Goal: Information Seeking & Learning: Learn about a topic

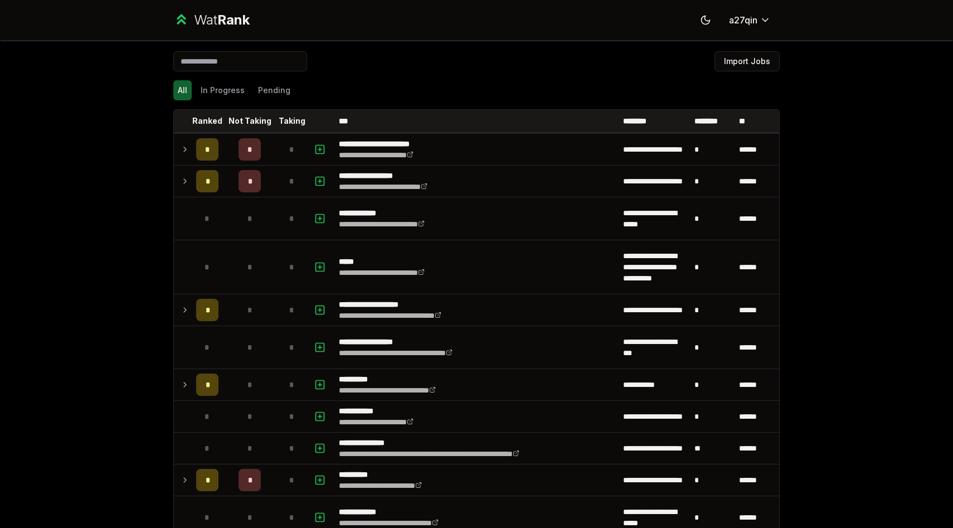
scroll to position [837, 0]
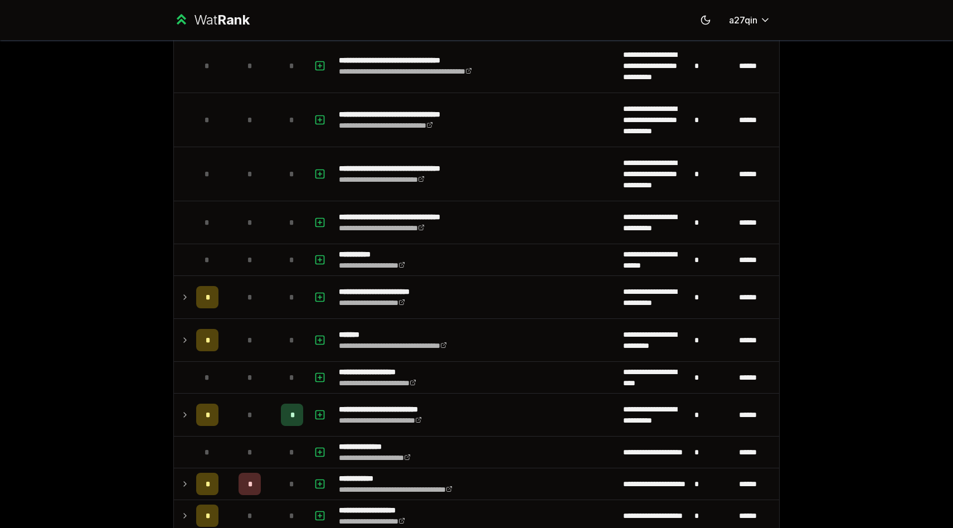
scroll to position [770, 0]
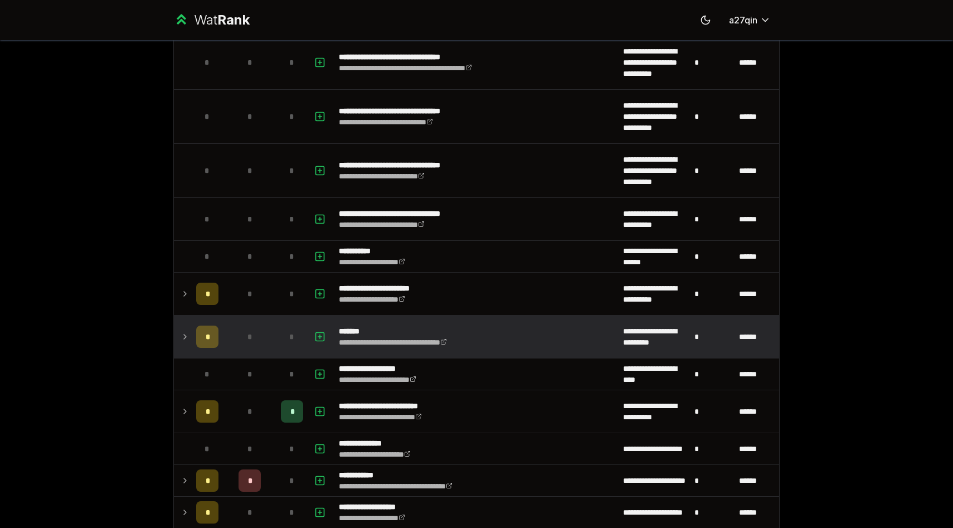
click at [182, 340] on icon at bounding box center [185, 336] width 9 height 13
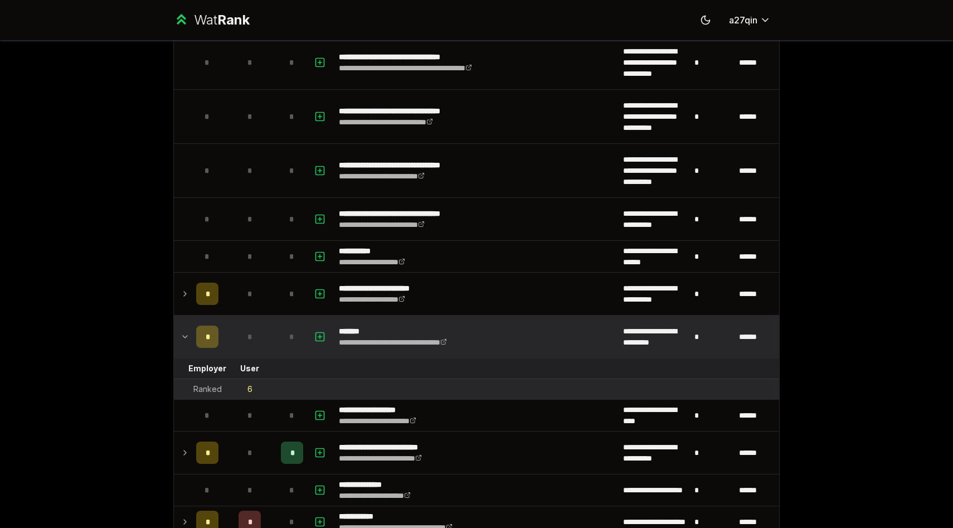
click at [182, 340] on icon at bounding box center [185, 336] width 9 height 13
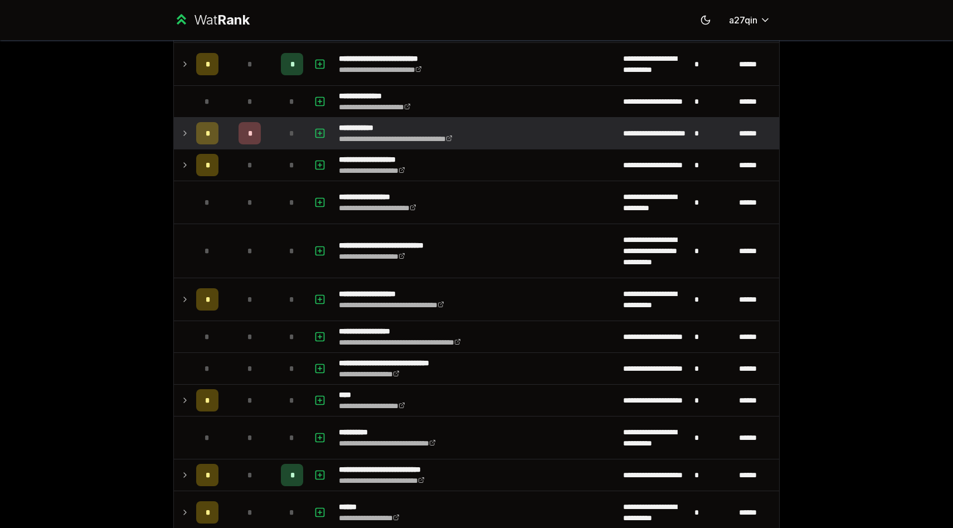
scroll to position [1120, 0]
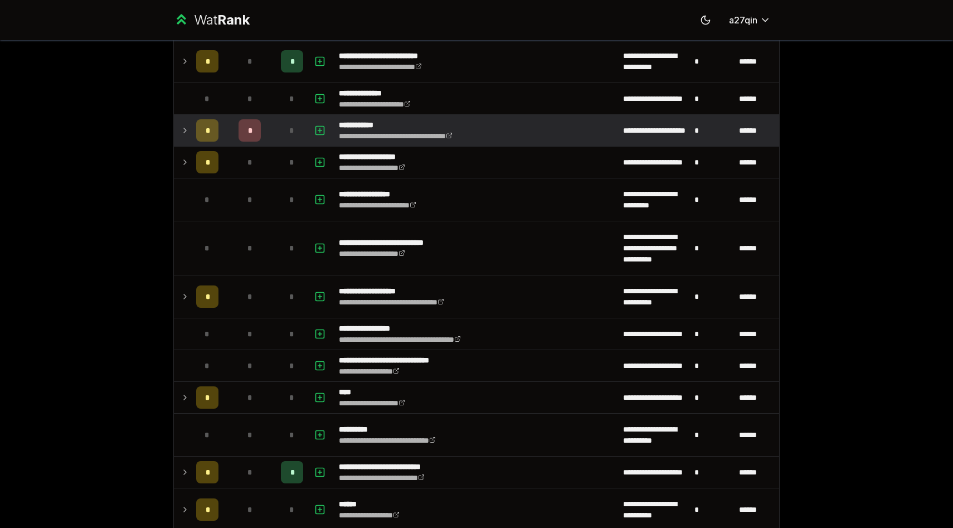
click at [184, 122] on td at bounding box center [183, 130] width 18 height 31
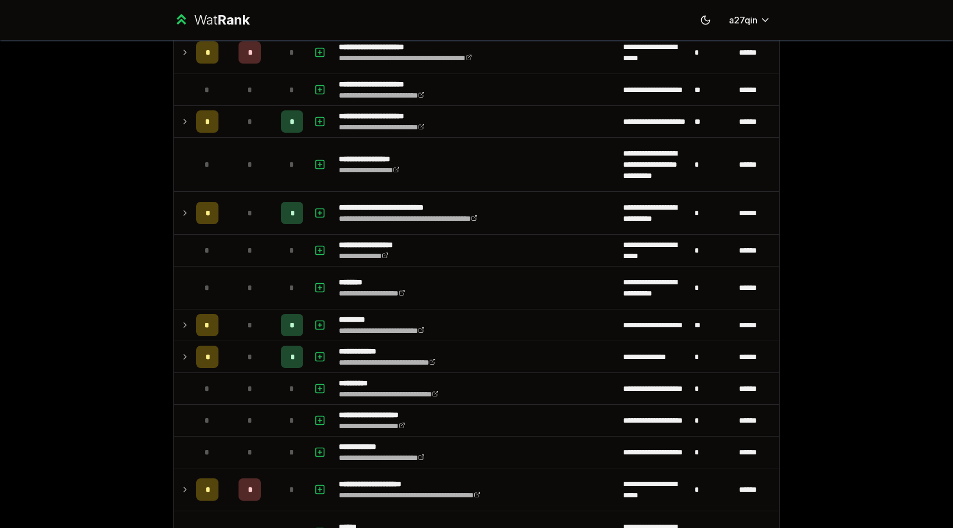
scroll to position [1826, 0]
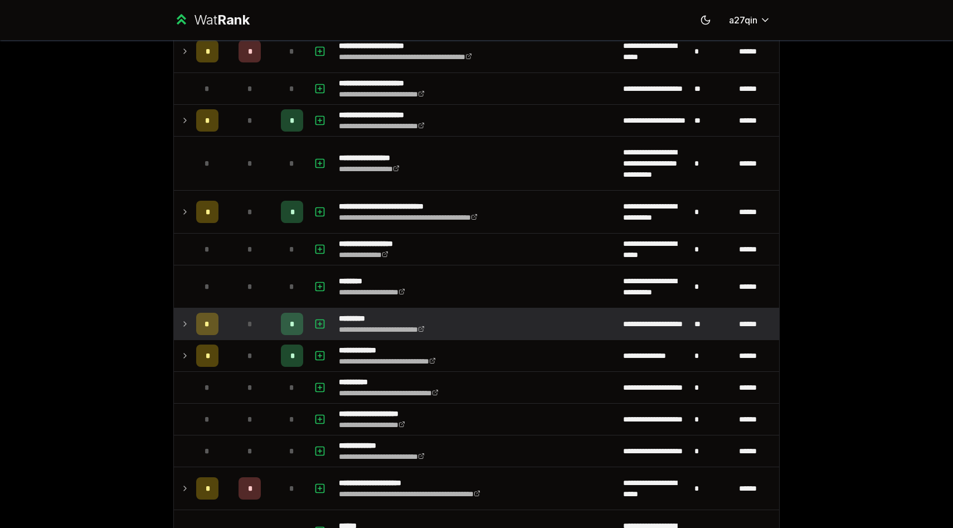
click at [182, 321] on icon at bounding box center [185, 323] width 9 height 13
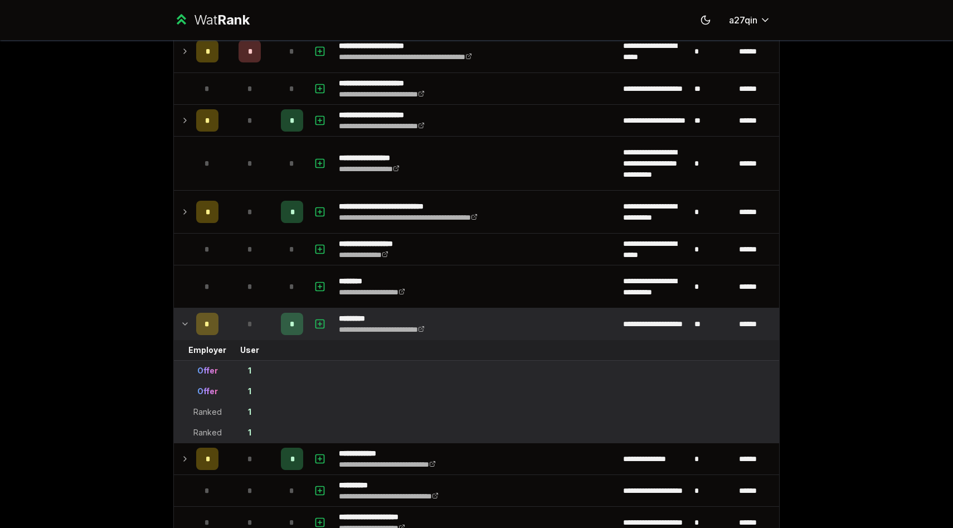
click at [182, 321] on icon at bounding box center [185, 323] width 9 height 13
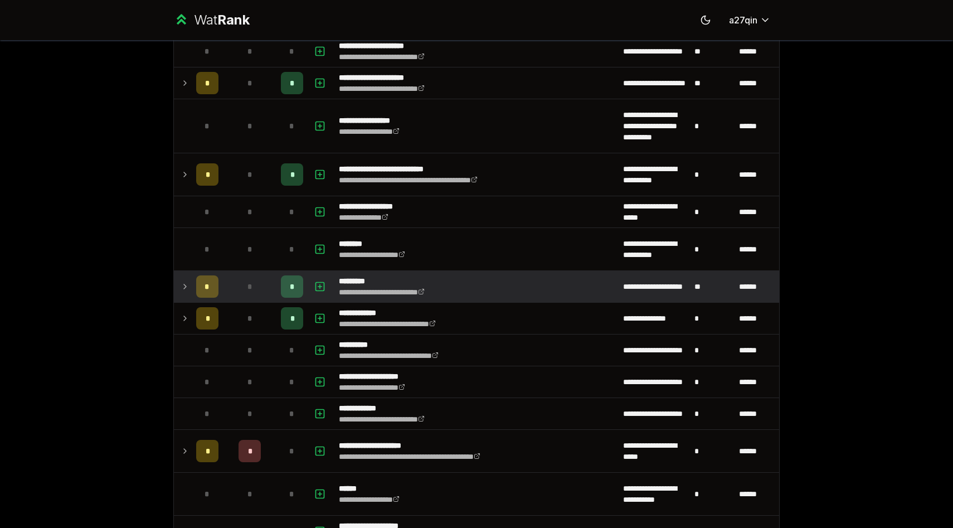
scroll to position [1952, 0]
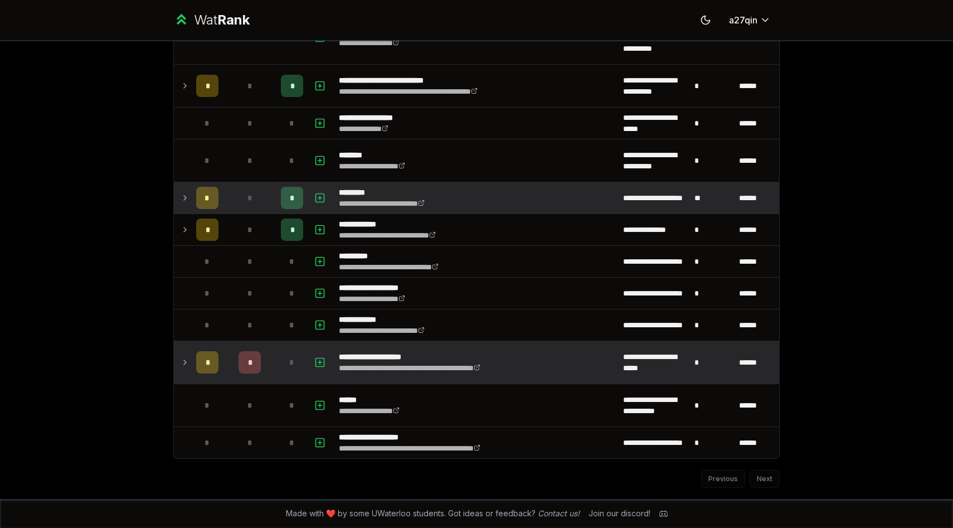
click at [182, 361] on icon at bounding box center [185, 362] width 9 height 13
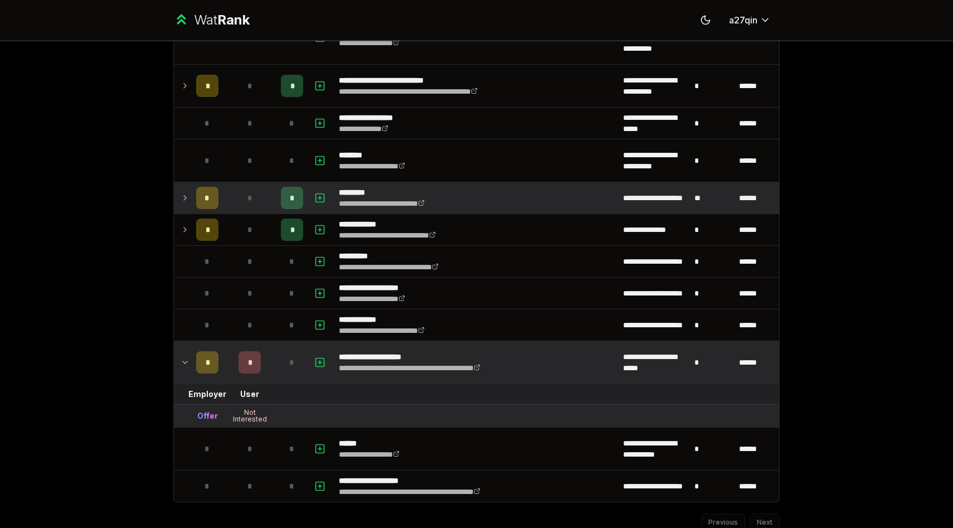
click at [182, 361] on icon at bounding box center [185, 362] width 9 height 13
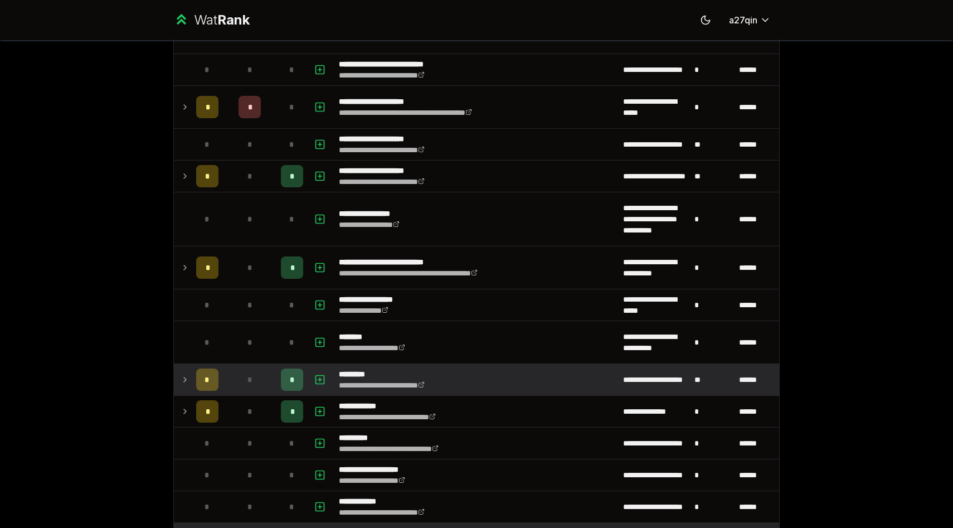
scroll to position [1793, 0]
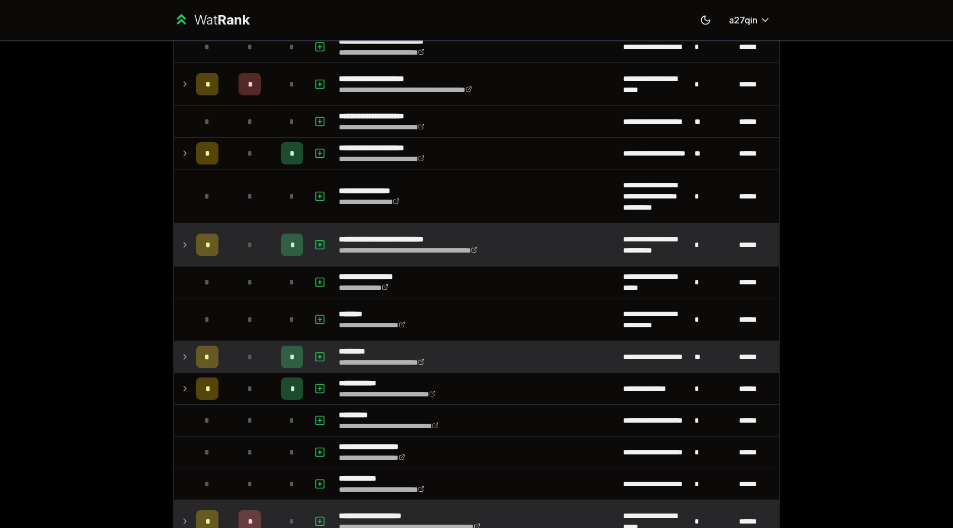
click at [187, 243] on icon at bounding box center [185, 244] width 9 height 13
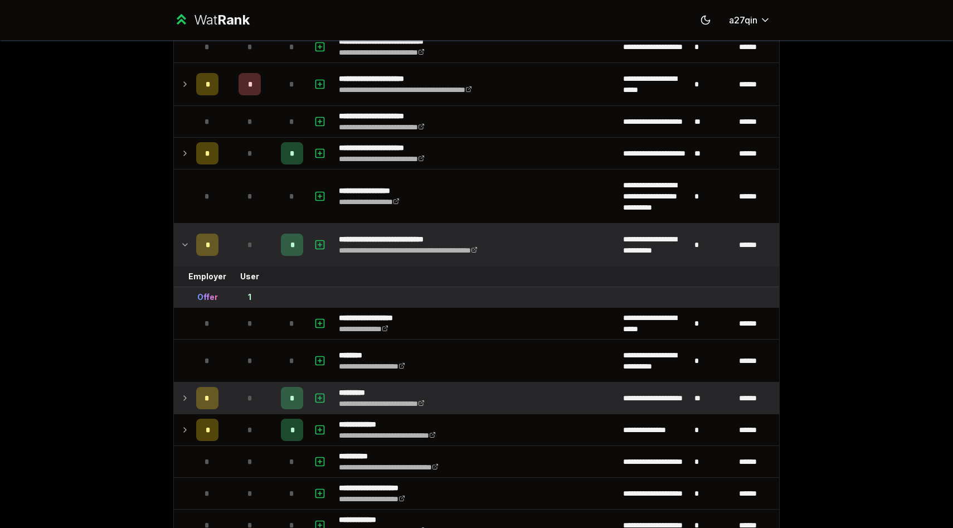
click at [187, 244] on icon at bounding box center [185, 245] width 4 height 2
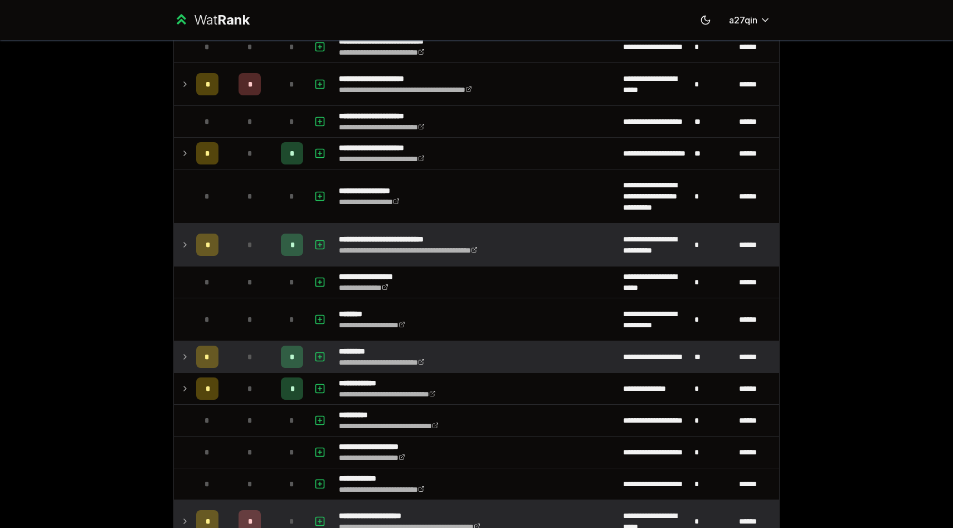
click at [185, 354] on icon at bounding box center [185, 356] width 9 height 13
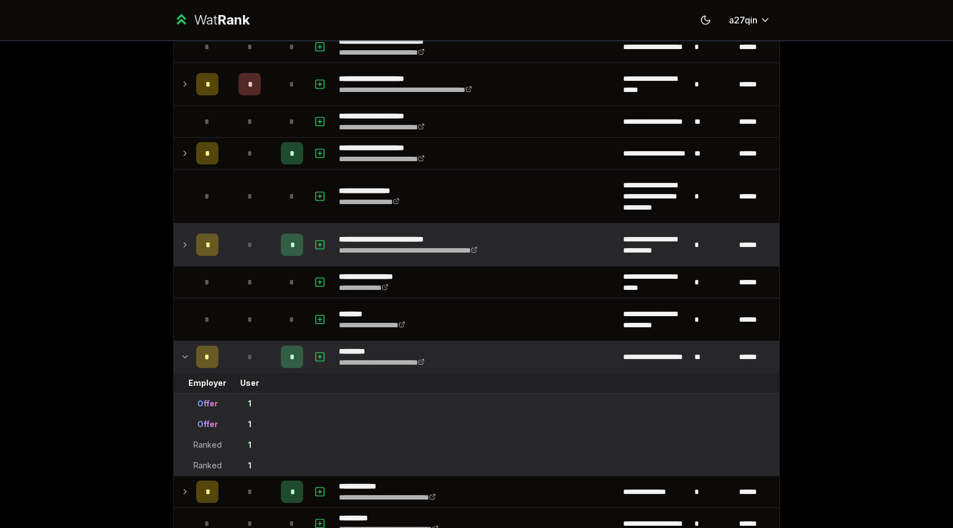
click at [185, 354] on icon at bounding box center [185, 356] width 9 height 13
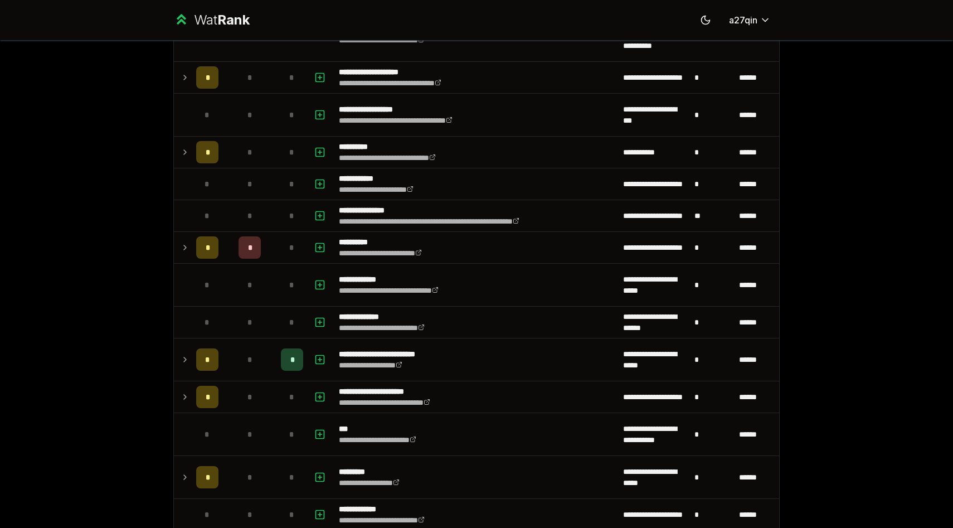
scroll to position [0, 0]
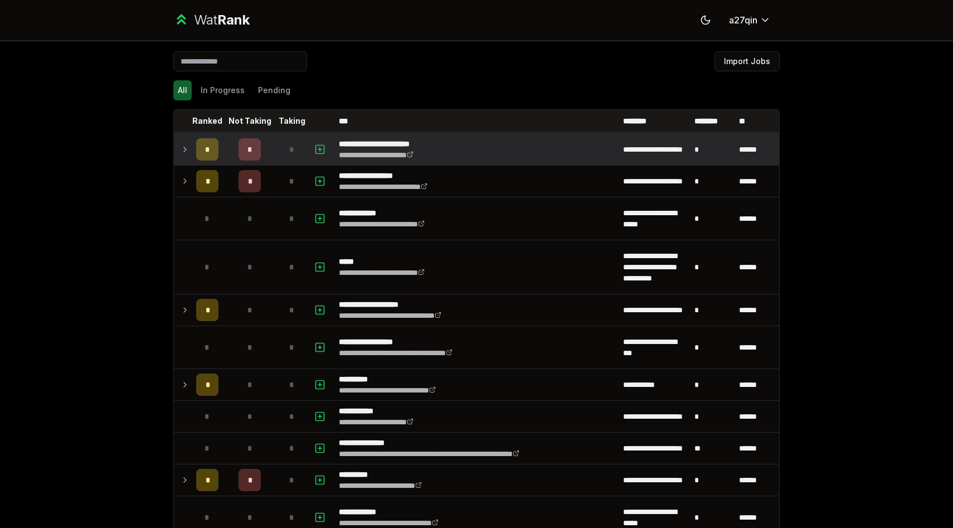
click at [181, 145] on icon at bounding box center [185, 149] width 9 height 13
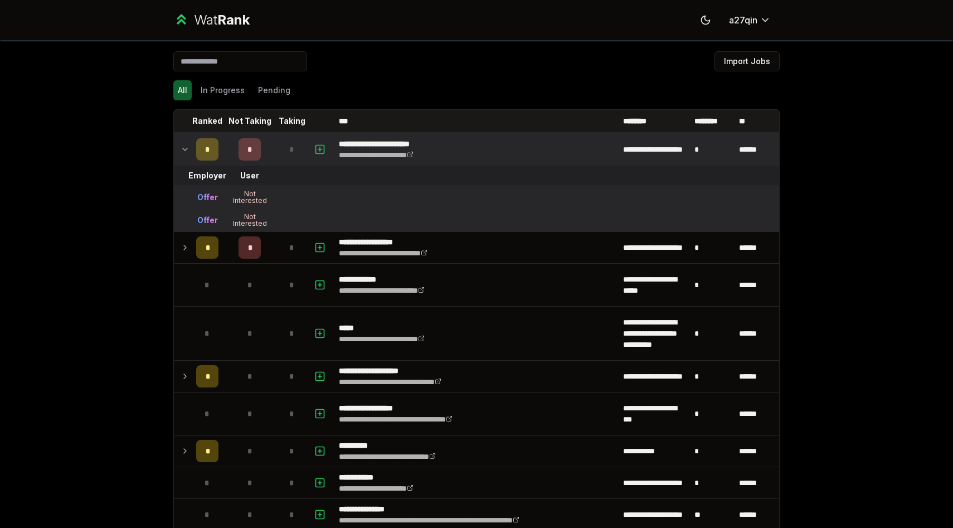
click at [181, 145] on icon at bounding box center [185, 149] width 9 height 13
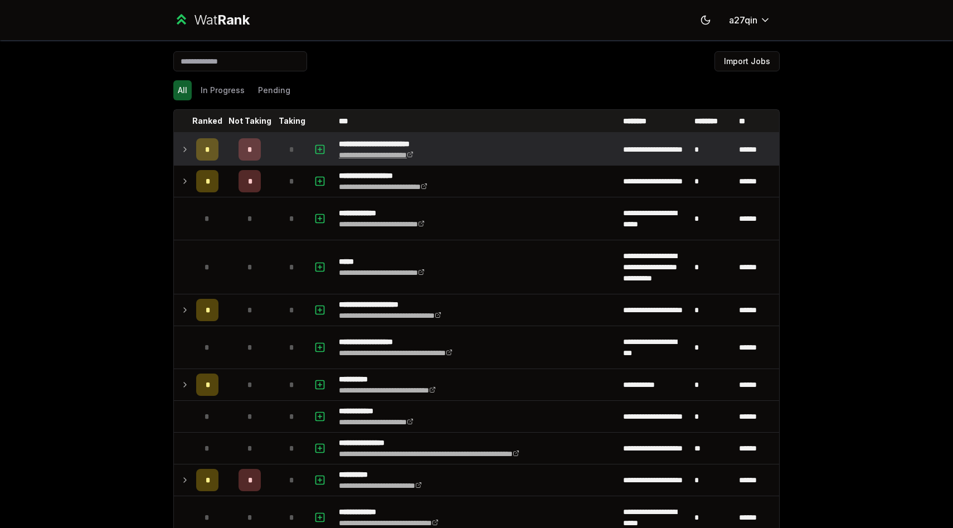
click at [375, 157] on link "**********" at bounding box center [376, 155] width 75 height 8
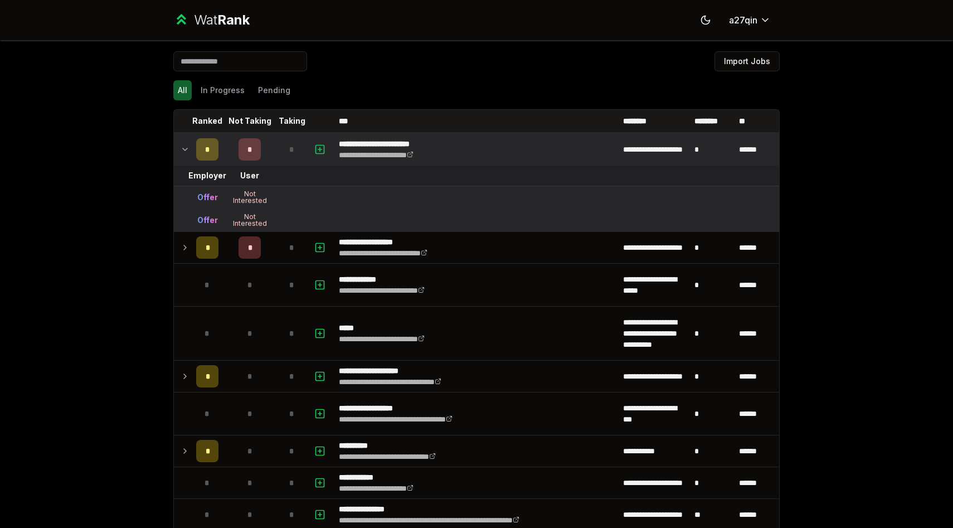
click at [183, 154] on icon at bounding box center [185, 149] width 9 height 13
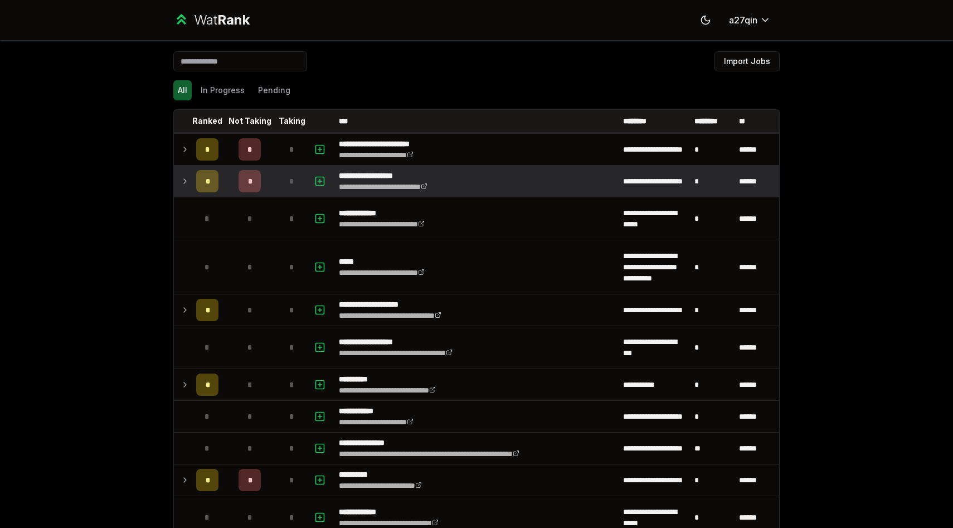
click at [182, 182] on icon at bounding box center [185, 180] width 9 height 13
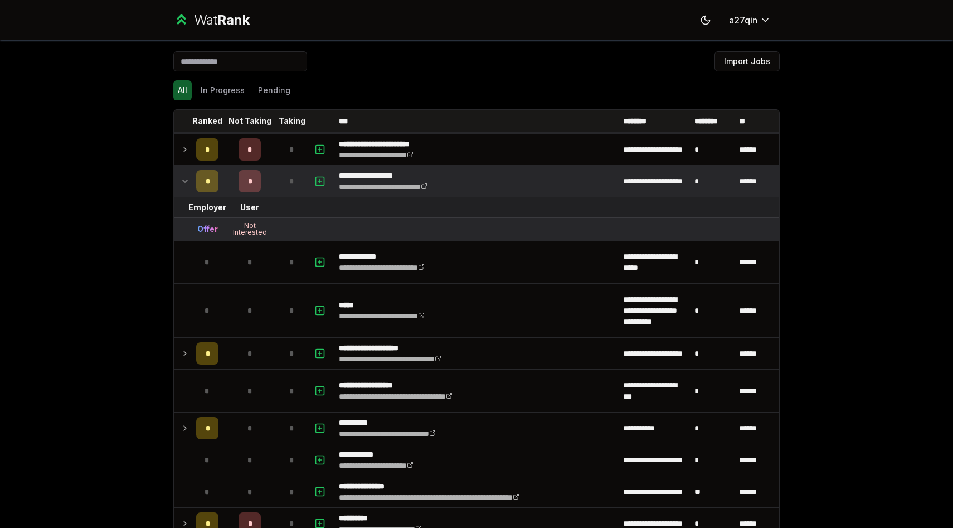
click at [182, 182] on icon at bounding box center [185, 180] width 9 height 13
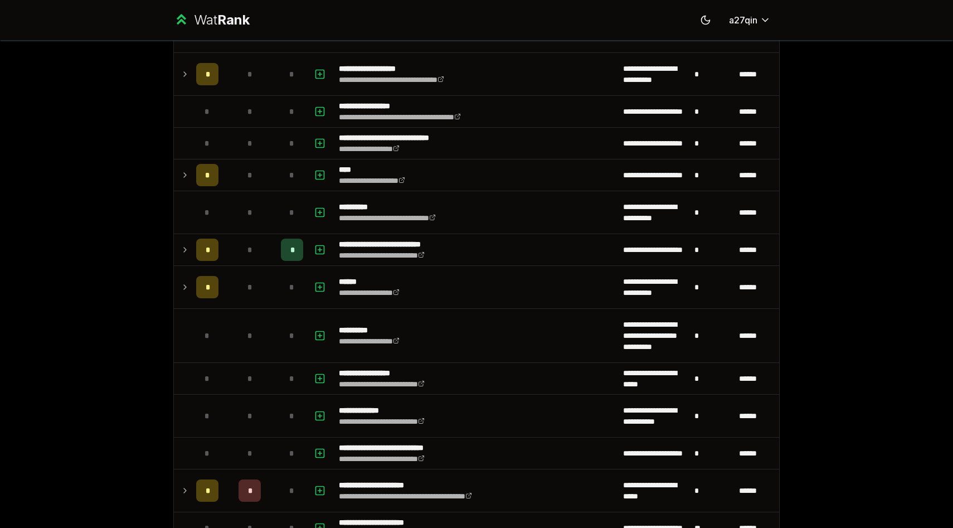
scroll to position [1952, 0]
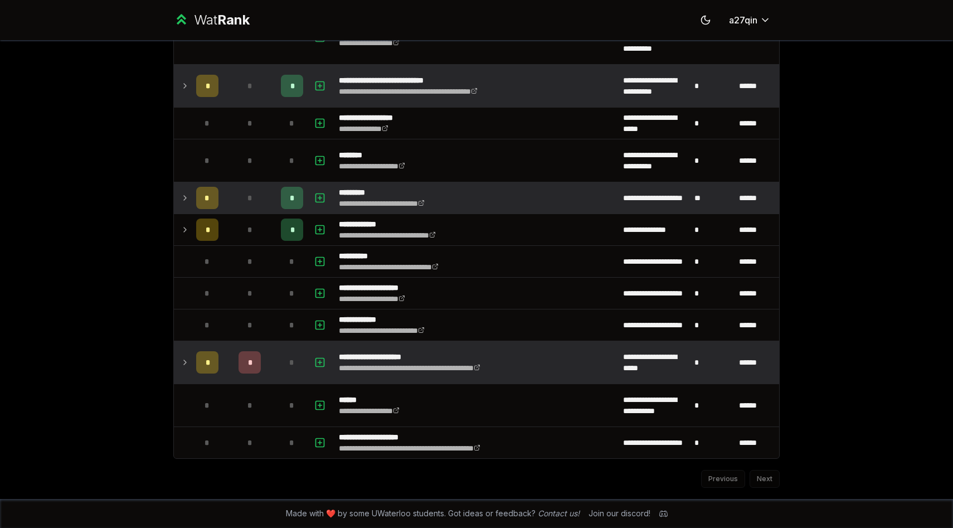
click at [178, 196] on td at bounding box center [183, 197] width 18 height 31
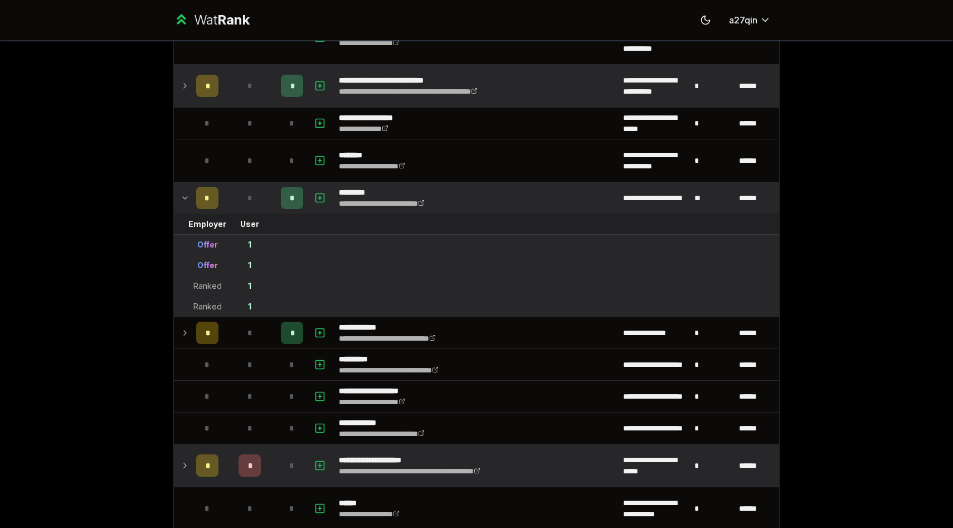
click at [178, 196] on td at bounding box center [183, 197] width 18 height 31
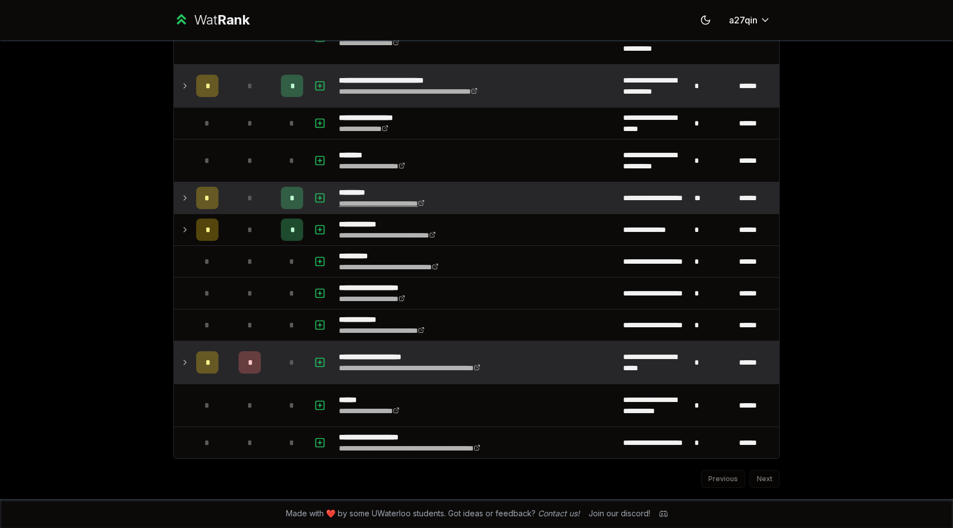
click at [394, 203] on link "**********" at bounding box center [382, 204] width 86 height 8
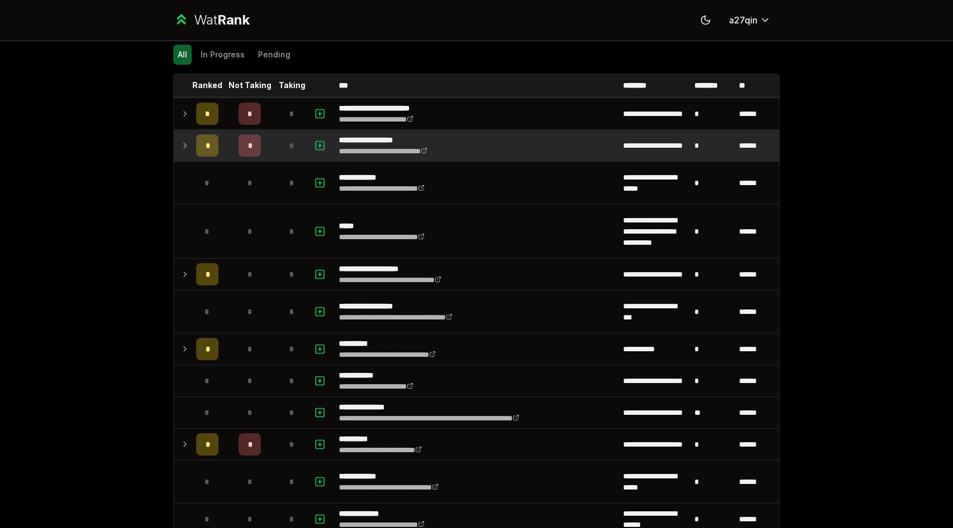
scroll to position [0, 0]
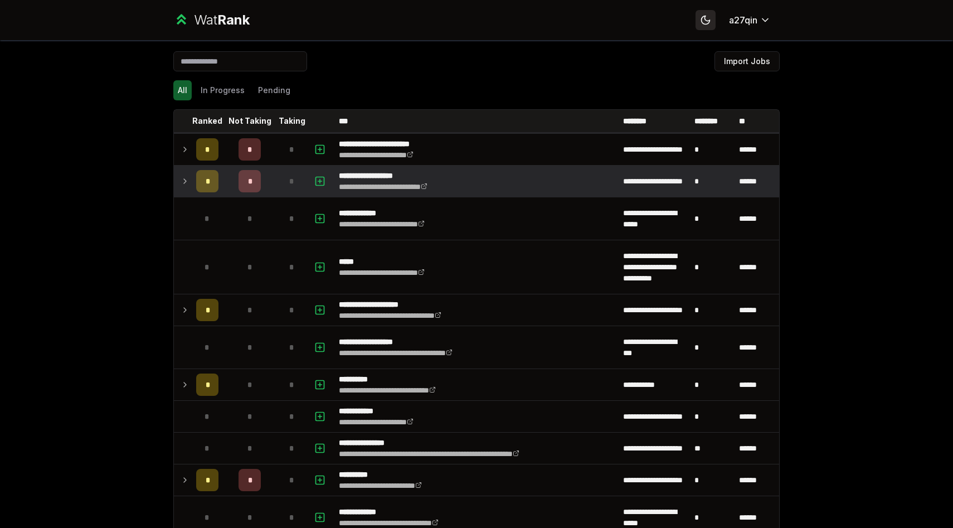
click at [704, 20] on icon at bounding box center [705, 19] width 11 height 11
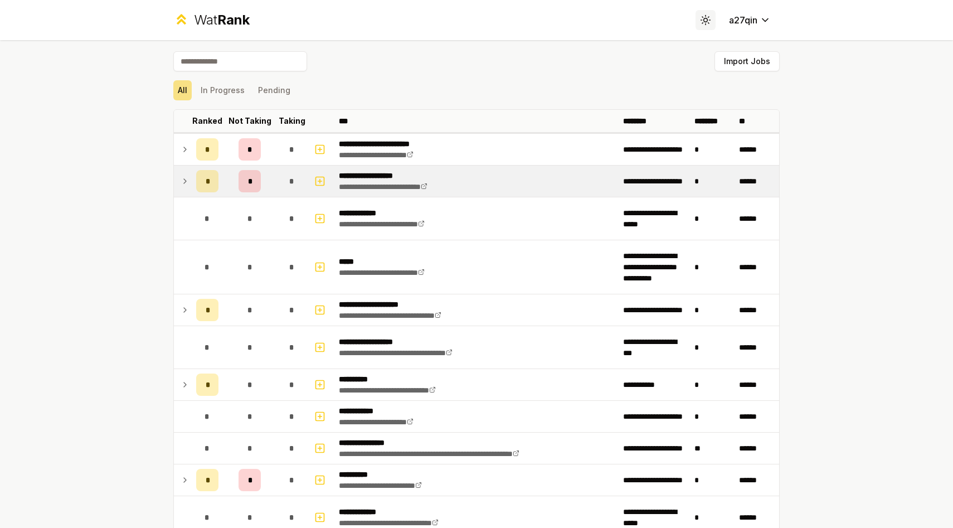
click at [704, 20] on circle at bounding box center [705, 19] width 3 height 3
